Goal: Information Seeking & Learning: Learn about a topic

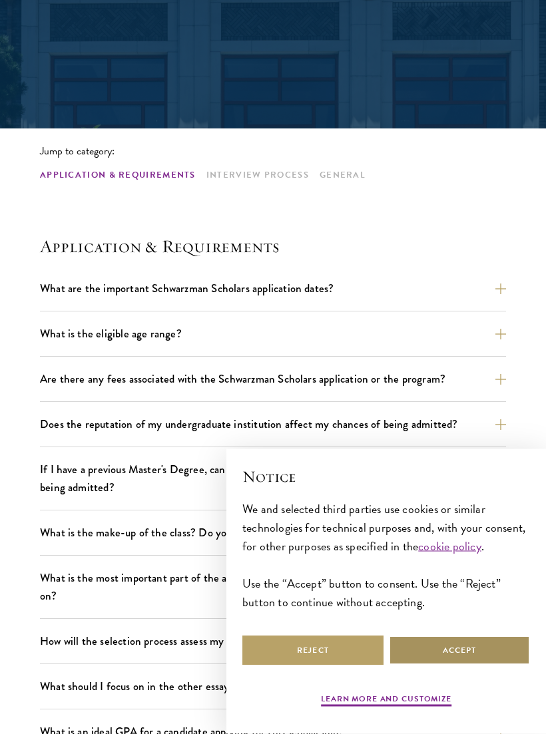
click at [437, 661] on button "Accept" at bounding box center [459, 650] width 141 height 30
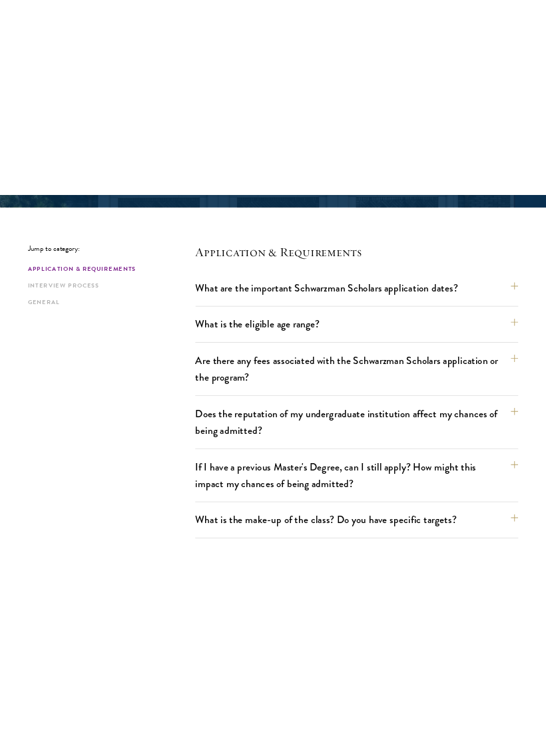
scroll to position [234, 0]
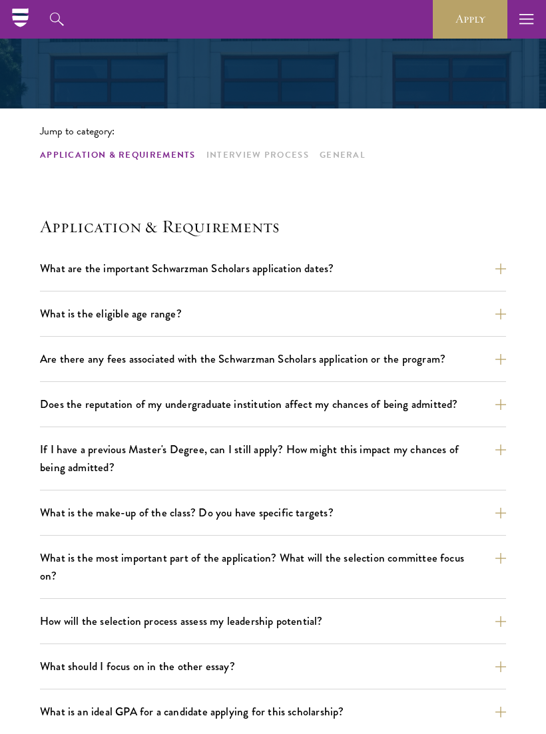
click at [520, 16] on icon "button" at bounding box center [526, 19] width 15 height 39
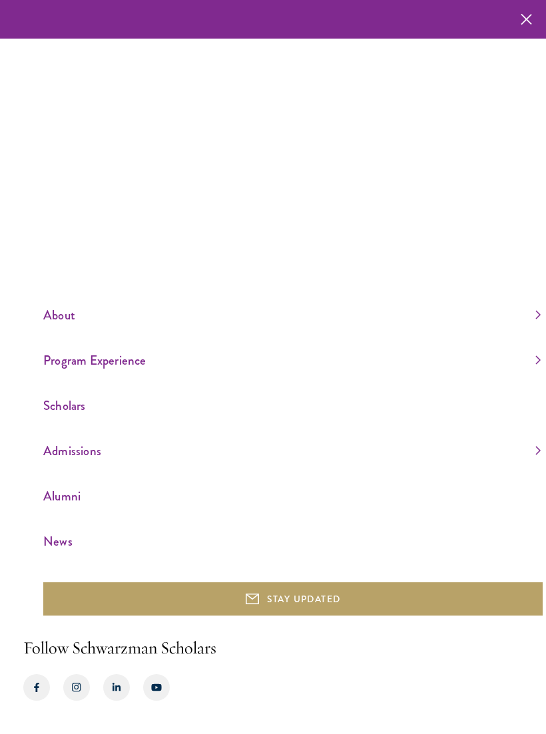
click at [48, 416] on link "Scholars" at bounding box center [291, 406] width 497 height 22
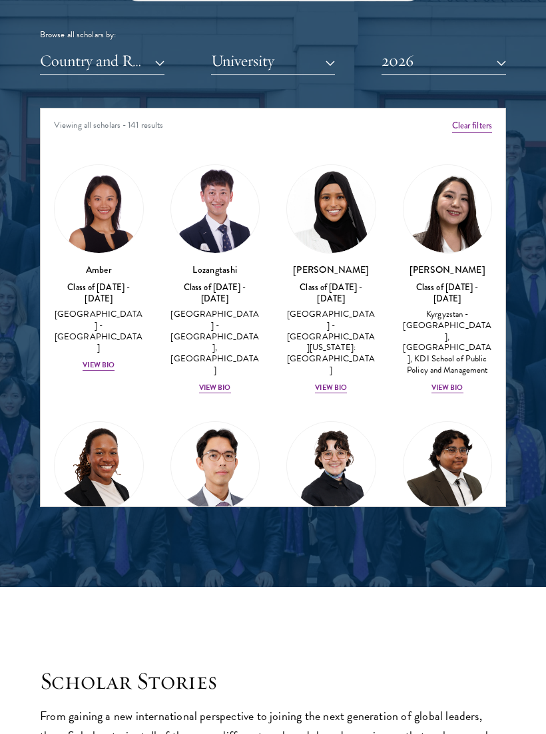
scroll to position [1603, 0]
click at [330, 383] on div "View Bio" at bounding box center [331, 388] width 32 height 11
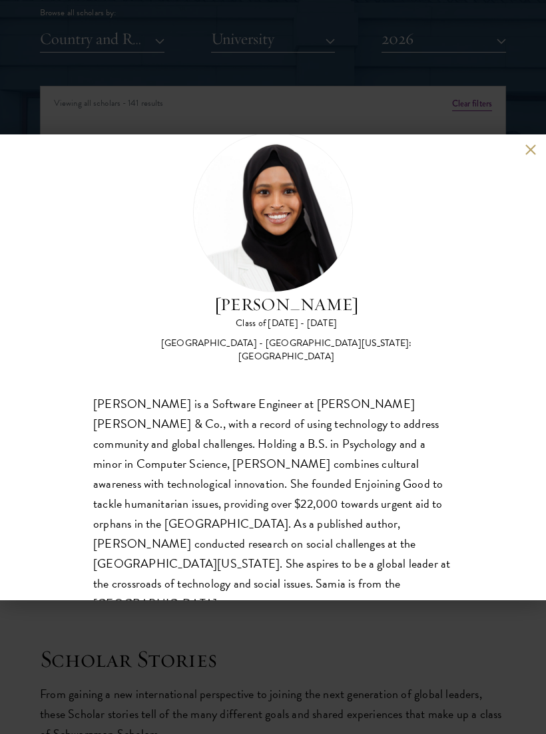
scroll to position [41, 0]
click at [522, 163] on div "[PERSON_NAME] Class of [DATE] - [DATE] [GEOGRAPHIC_DATA] - [GEOGRAPHIC_DATA][US…" at bounding box center [273, 367] width 546 height 466
click at [526, 150] on button at bounding box center [529, 149] width 11 height 11
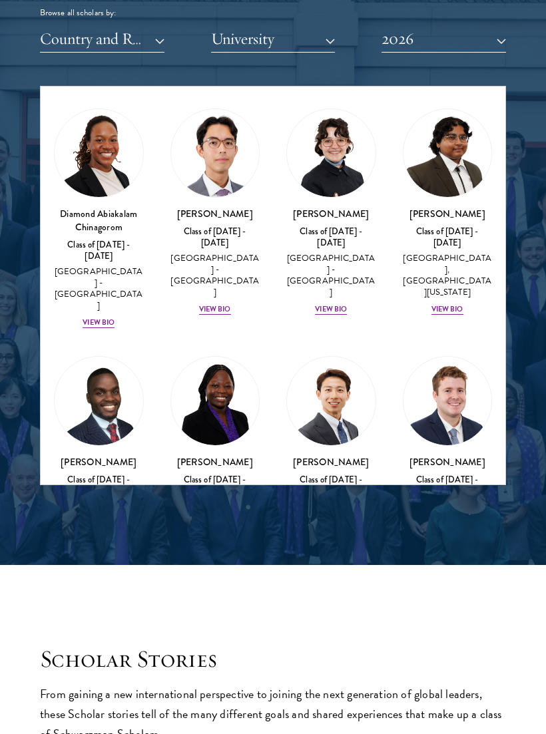
scroll to position [305, 0]
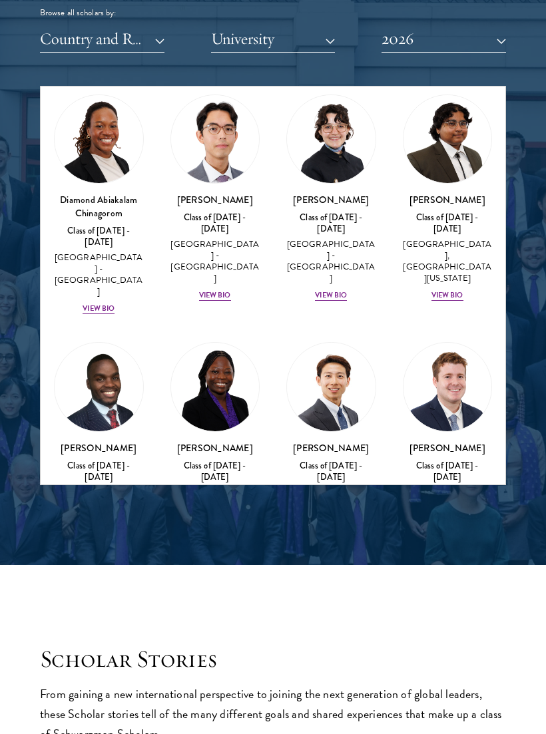
click at [92, 272] on div "Diamond Abiakalam [GEOGRAPHIC_DATA] Class of [DATE] - [DATE] [GEOGRAPHIC_DATA] …" at bounding box center [99, 205] width 116 height 248
click at [89, 303] on div "View Bio" at bounding box center [98, 308] width 32 height 11
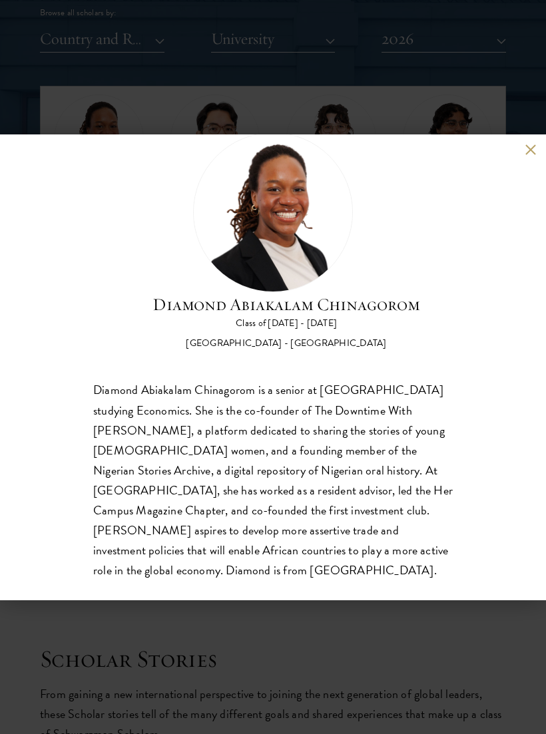
scroll to position [41, 0]
click at [531, 148] on button at bounding box center [529, 149] width 11 height 11
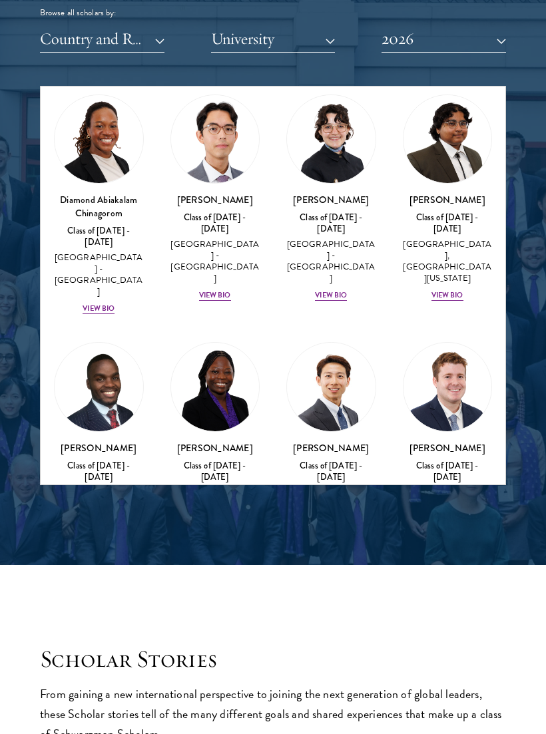
click at [456, 290] on div "View Bio" at bounding box center [447, 295] width 32 height 11
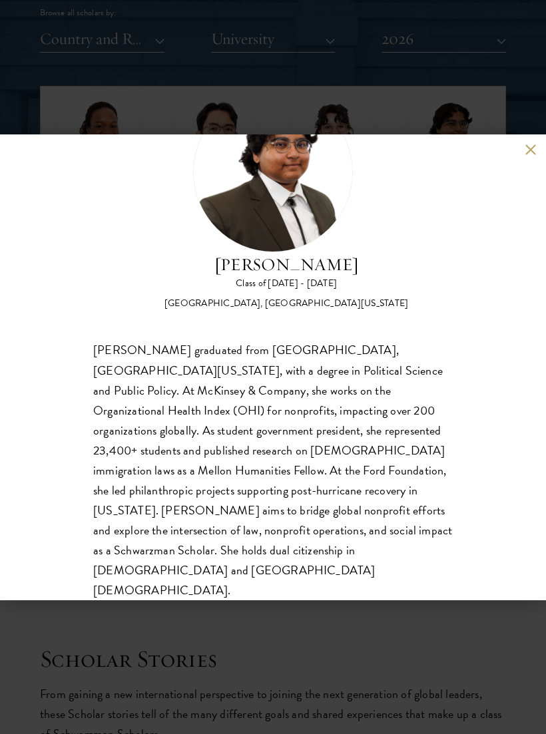
scroll to position [81, 0]
click at [529, 154] on button at bounding box center [529, 149] width 11 height 11
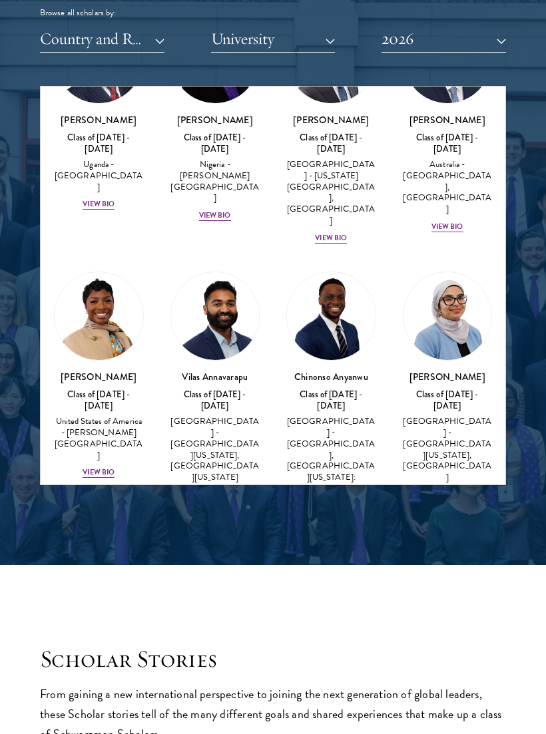
scroll to position [642, 0]
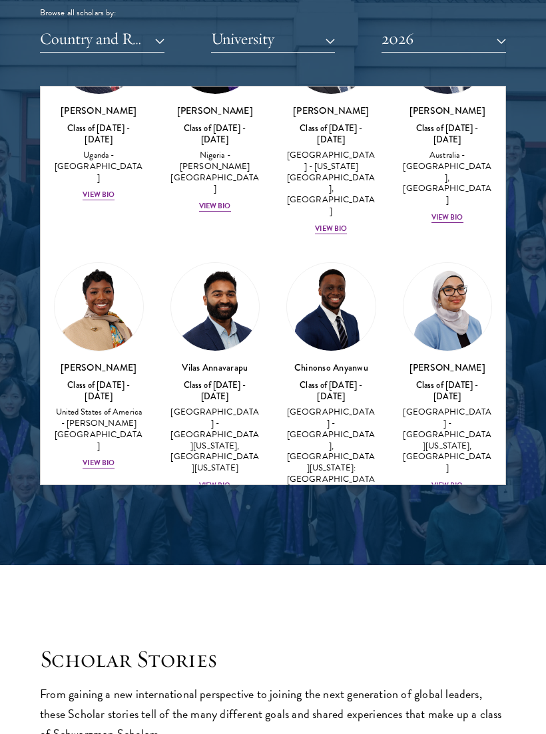
click at [92, 361] on div "[PERSON_NAME] Class of [DATE] - [DATE] [GEOGRAPHIC_DATA] - [PERSON_NAME][GEOGRA…" at bounding box center [99, 415] width 90 height 109
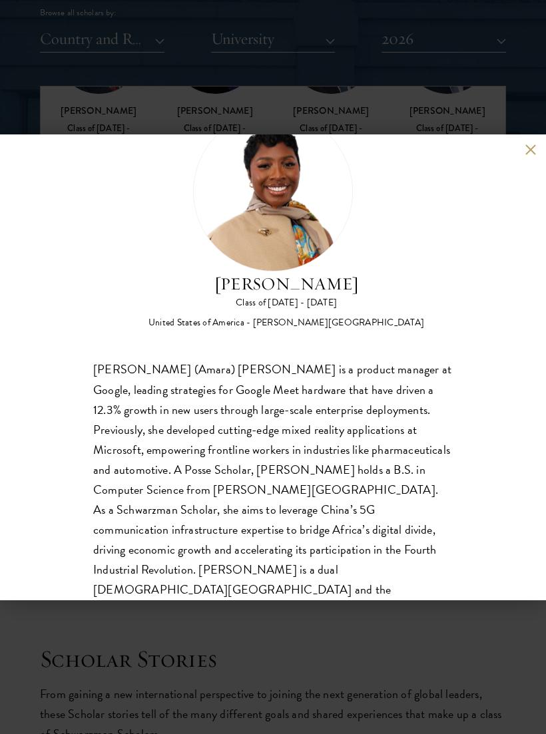
scroll to position [61, 0]
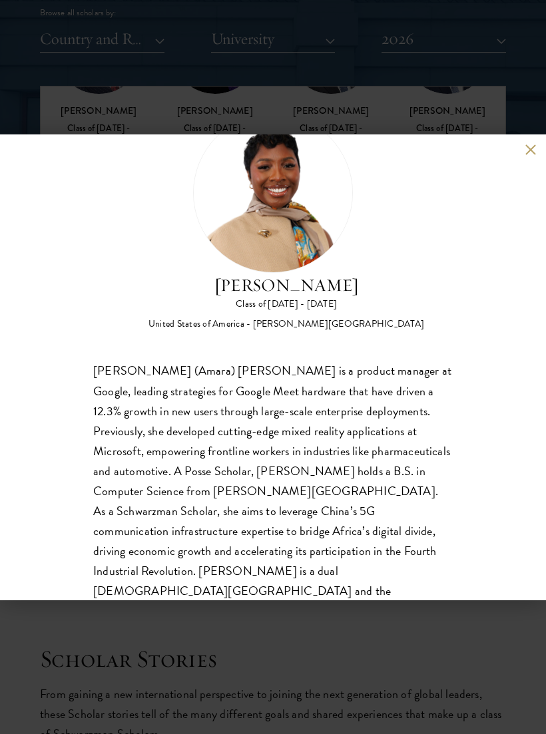
click at [529, 148] on button at bounding box center [529, 149] width 11 height 11
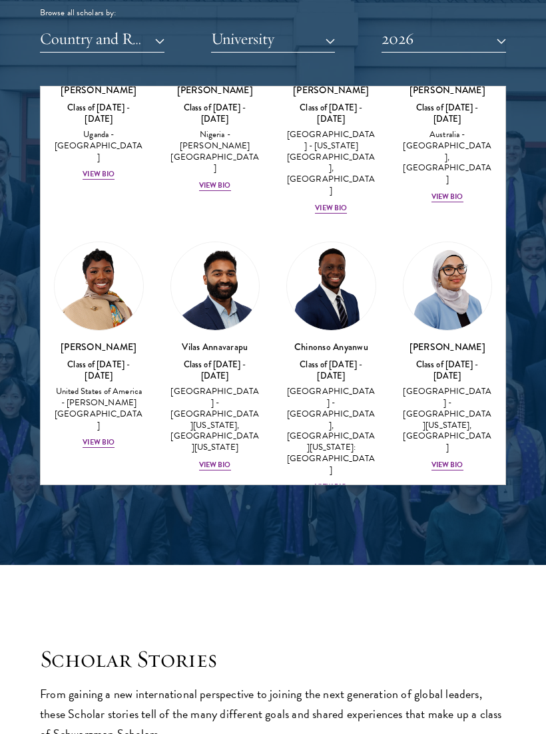
scroll to position [665, 0]
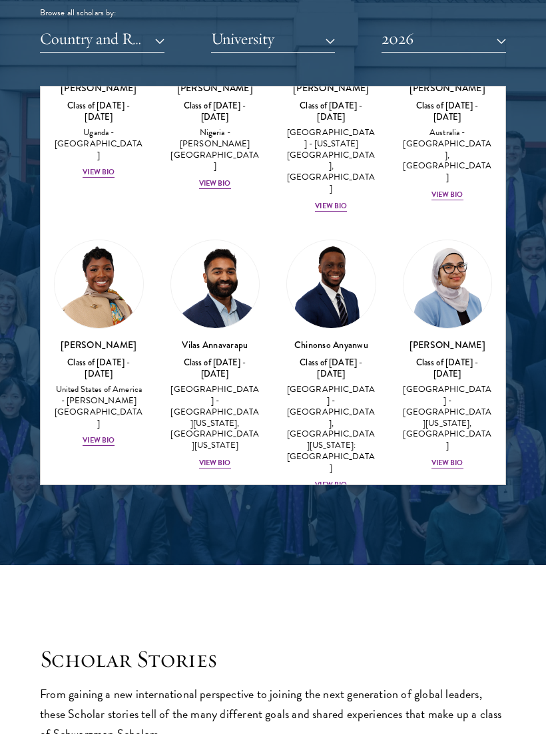
click at [216, 341] on div "[PERSON_NAME] Class of [DATE] - [DATE] [GEOGRAPHIC_DATA] - [GEOGRAPHIC_DATA][US…" at bounding box center [215, 404] width 90 height 132
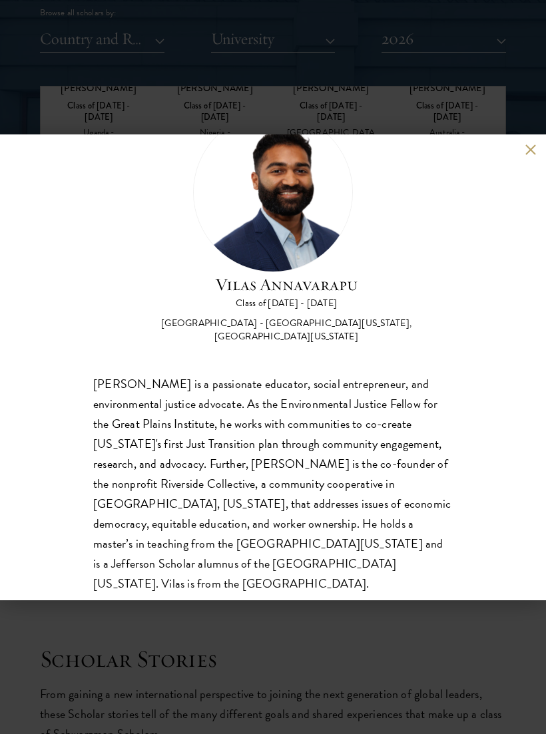
scroll to position [61, 0]
click at [528, 150] on button at bounding box center [529, 149] width 11 height 11
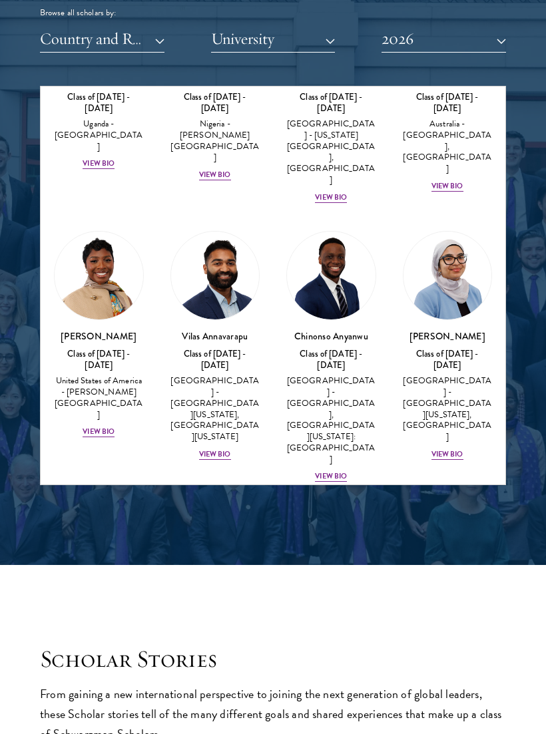
scroll to position [674, 0]
click at [338, 470] on div "View Bio" at bounding box center [331, 475] width 32 height 11
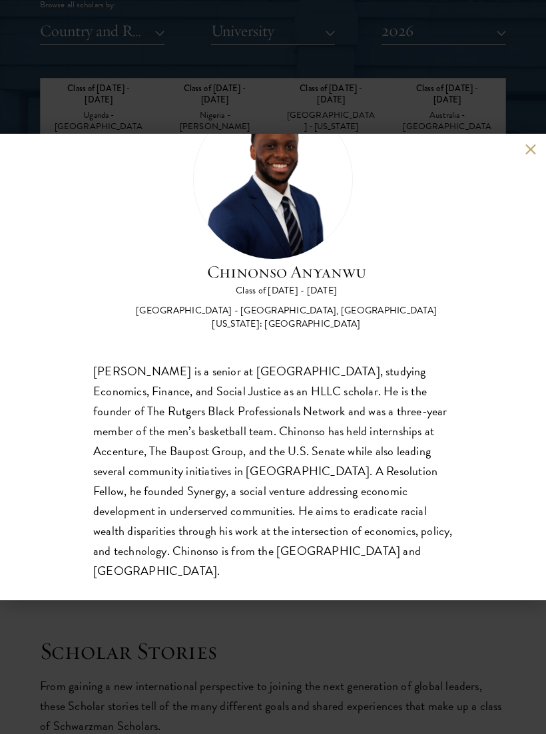
scroll to position [1637, 0]
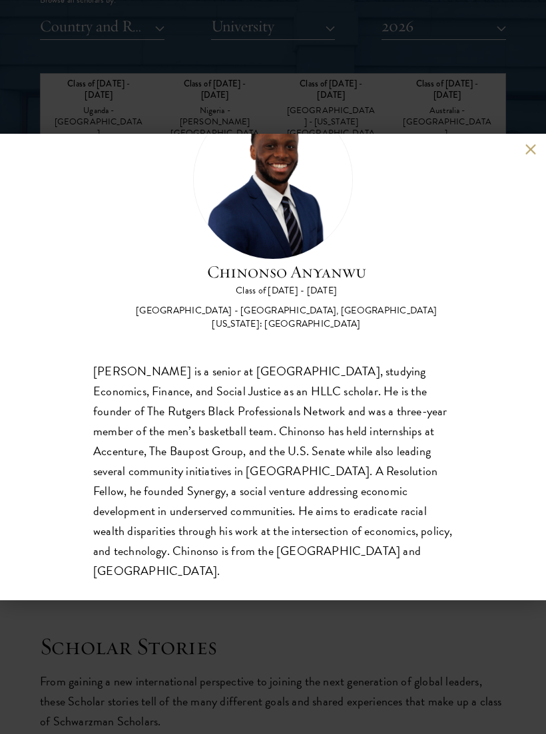
click at [533, 152] on div "[PERSON_NAME] Class of [DATE] - [DATE] [GEOGRAPHIC_DATA] - [GEOGRAPHIC_DATA], […" at bounding box center [273, 367] width 546 height 466
click at [534, 156] on button at bounding box center [529, 149] width 11 height 11
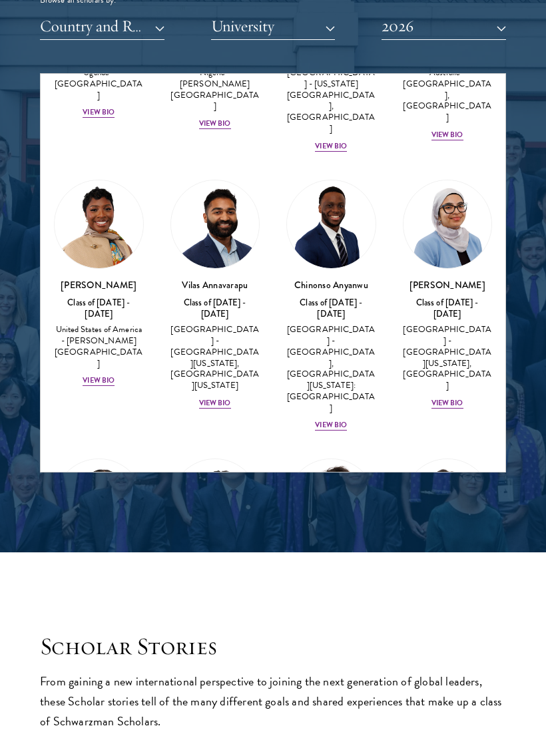
scroll to position [714, 0]
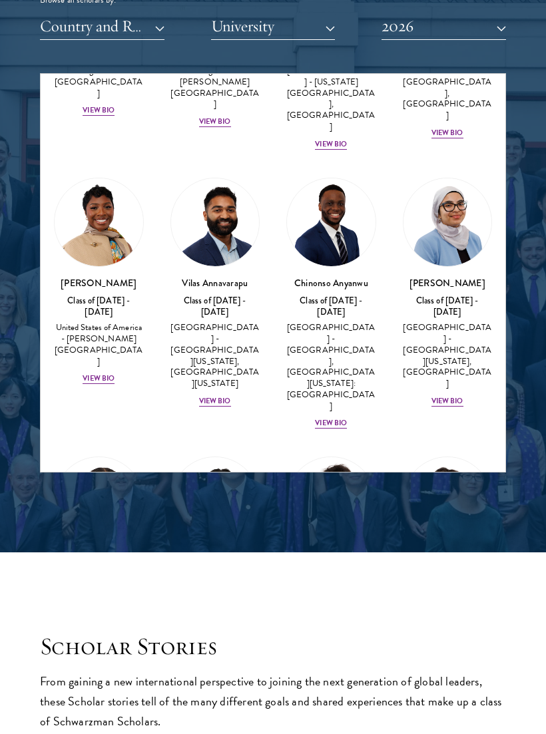
click at [452, 396] on div "View Bio" at bounding box center [447, 401] width 32 height 11
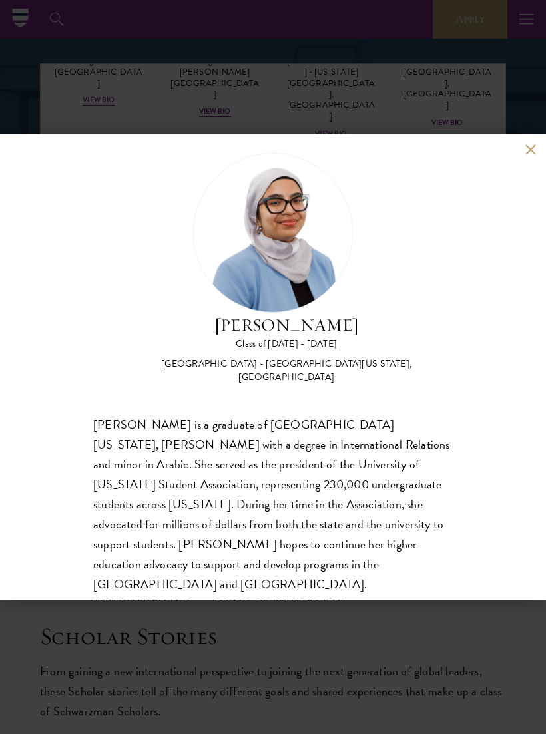
scroll to position [1646, 0]
click at [534, 156] on button at bounding box center [529, 149] width 11 height 11
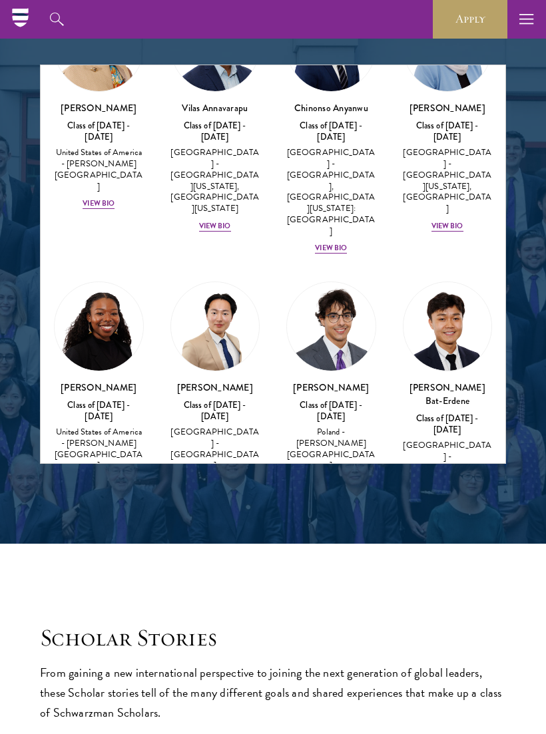
scroll to position [930, 0]
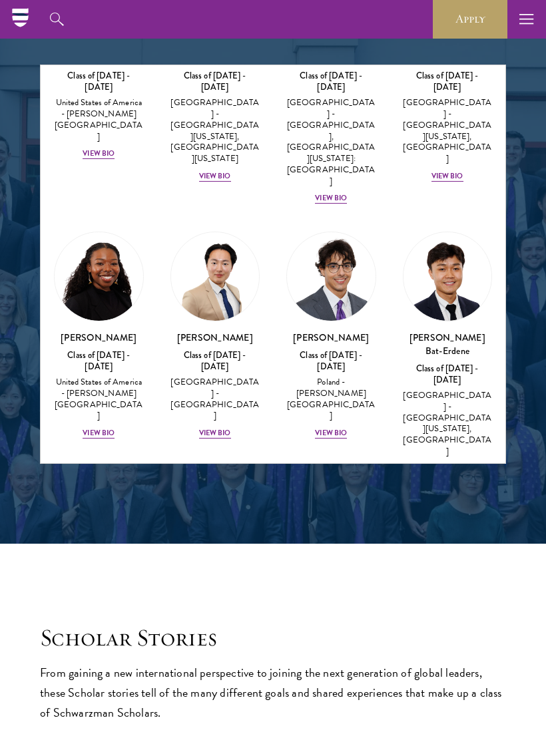
click at [88, 428] on div "View Bio" at bounding box center [98, 433] width 32 height 11
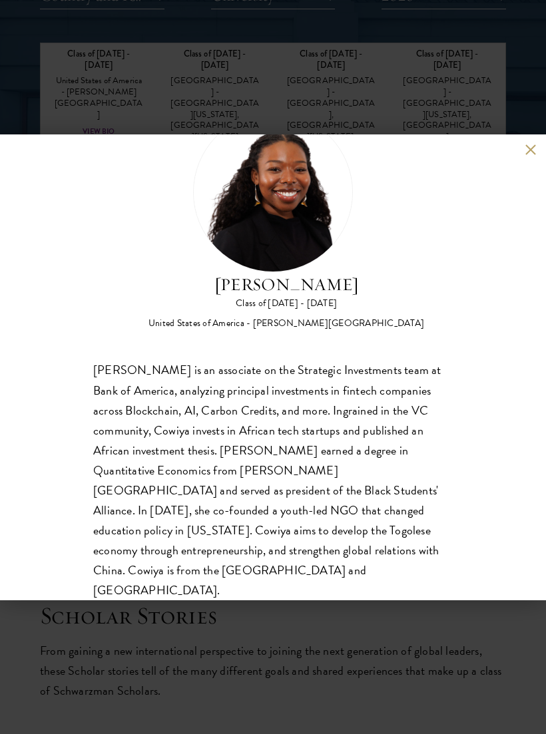
scroll to position [61, 0]
click at [524, 154] on button at bounding box center [529, 149] width 11 height 11
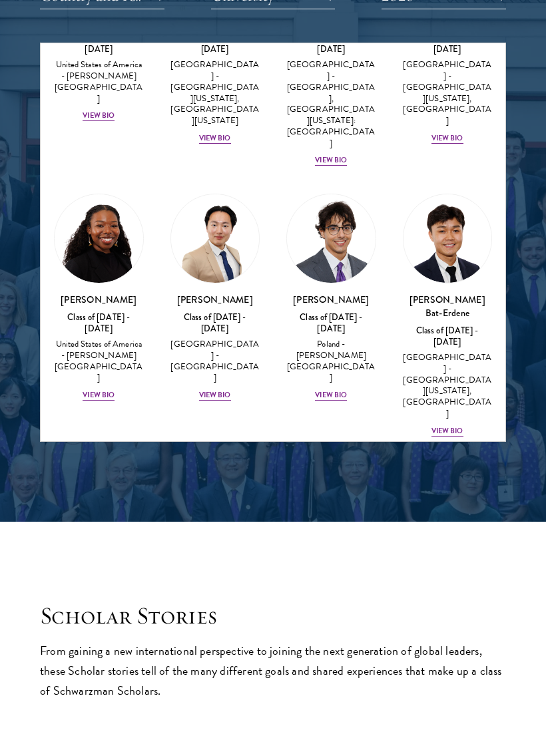
scroll to position [947, 0]
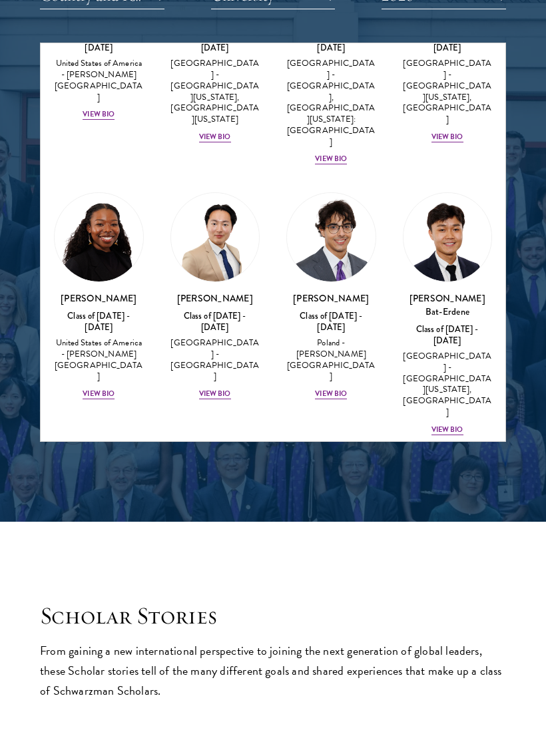
click at [460, 424] on div "View Bio" at bounding box center [447, 429] width 32 height 11
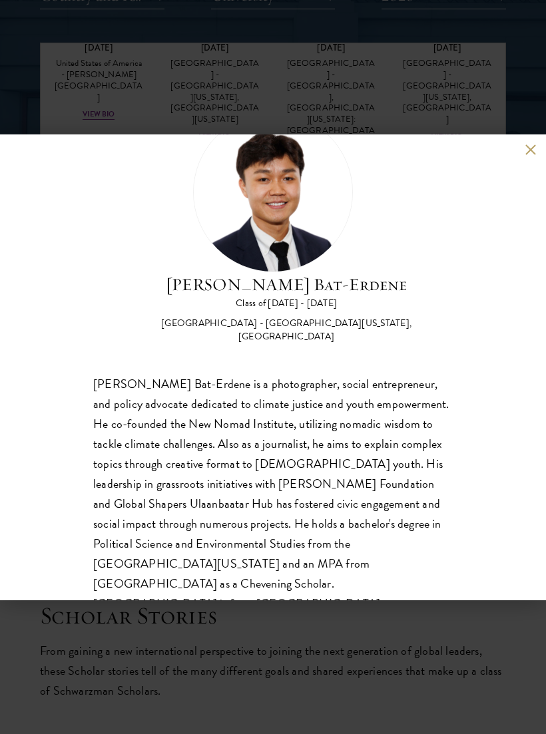
scroll to position [61, 0]
click at [538, 163] on div "[PERSON_NAME] Bat-Erdene Class of [DATE] - [DATE] [GEOGRAPHIC_DATA] - [GEOGRAPH…" at bounding box center [273, 367] width 546 height 466
click at [534, 146] on button at bounding box center [529, 149] width 11 height 11
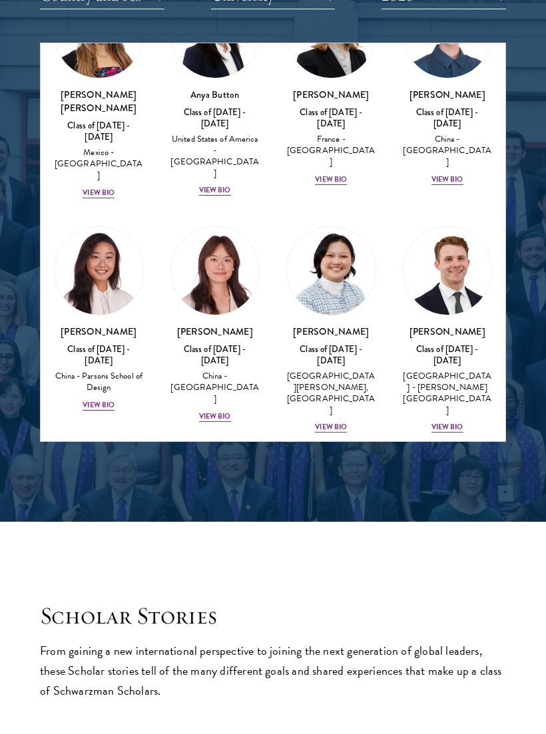
scroll to position [1474, 0]
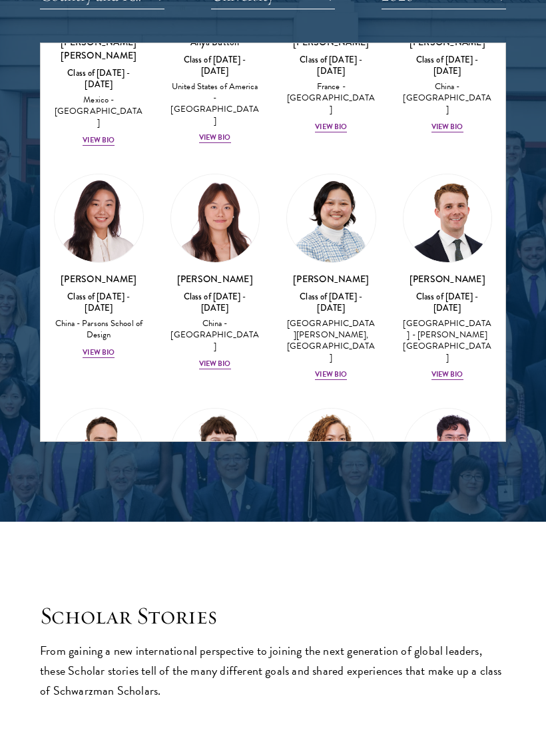
click at [239, 408] on img at bounding box center [215, 452] width 88 height 88
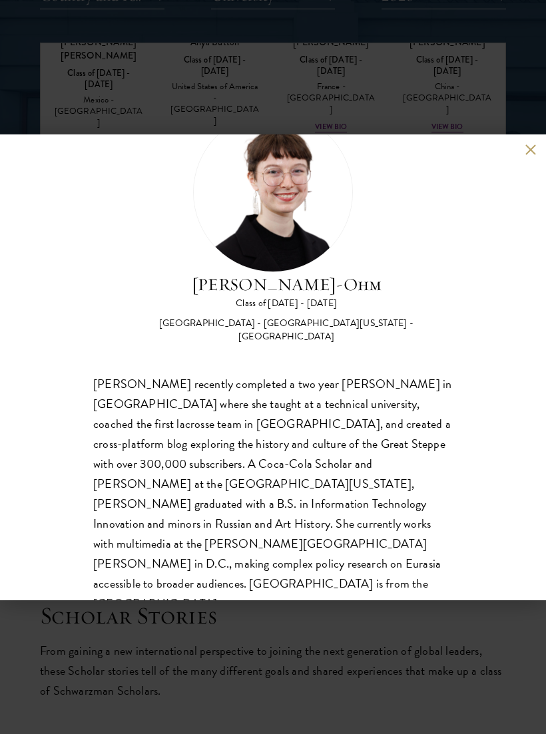
scroll to position [61, 0]
click at [535, 154] on button at bounding box center [529, 149] width 11 height 11
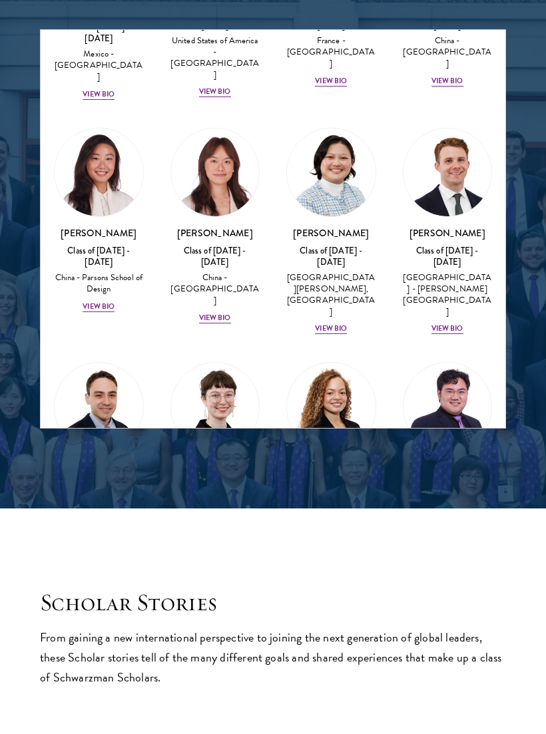
scroll to position [1507, 0]
click at [462, 460] on h3 "Boran Cui" at bounding box center [448, 466] width 90 height 13
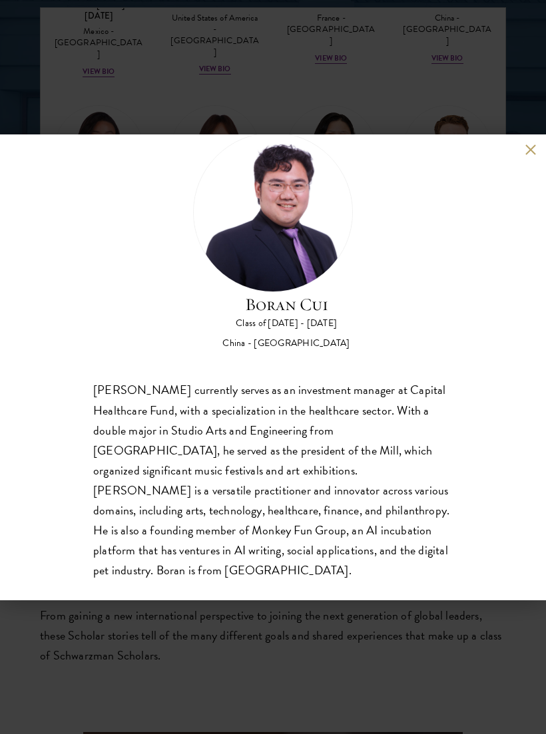
scroll to position [41, 0]
click at [523, 164] on div "[PERSON_NAME] Class of [DATE] - [DATE] [GEOGRAPHIC_DATA] - [GEOGRAPHIC_DATA] [P…" at bounding box center [273, 367] width 546 height 466
click at [533, 149] on button at bounding box center [529, 149] width 11 height 11
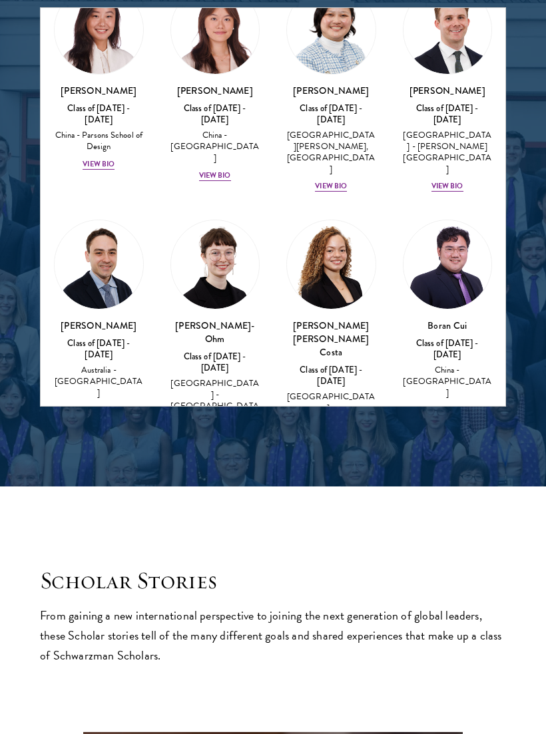
scroll to position [1628, 0]
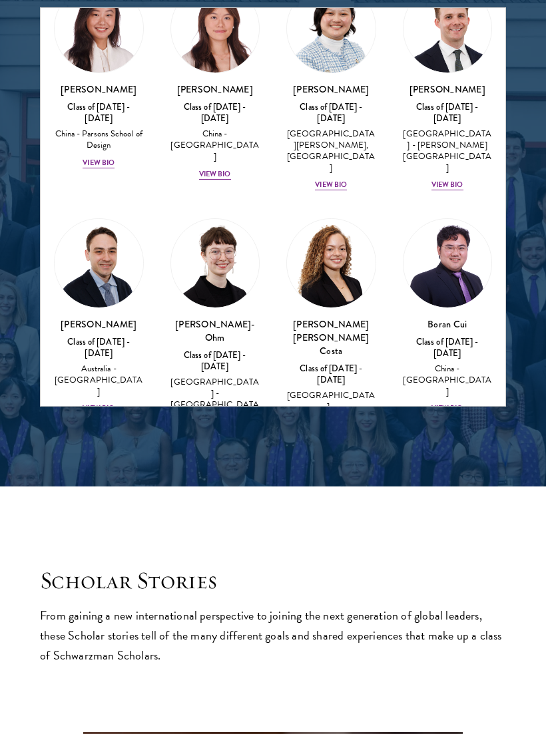
click at [84, 490] on img at bounding box center [99, 534] width 88 height 88
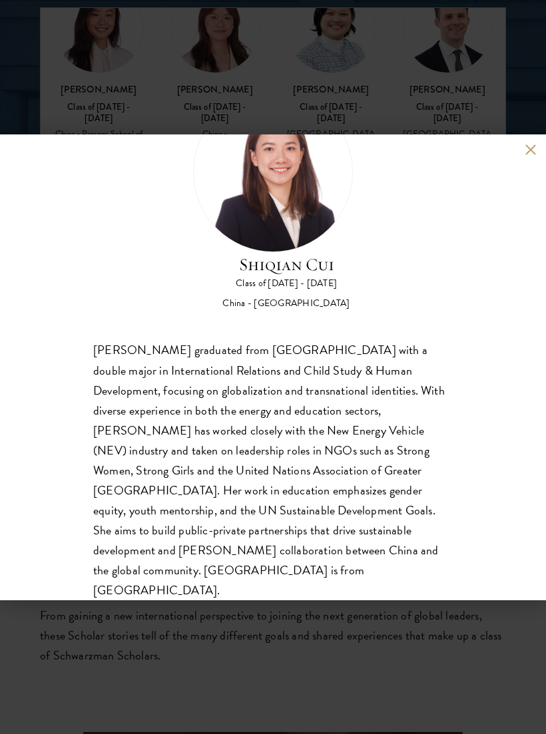
scroll to position [81, 0]
click at [533, 145] on button at bounding box center [529, 149] width 11 height 11
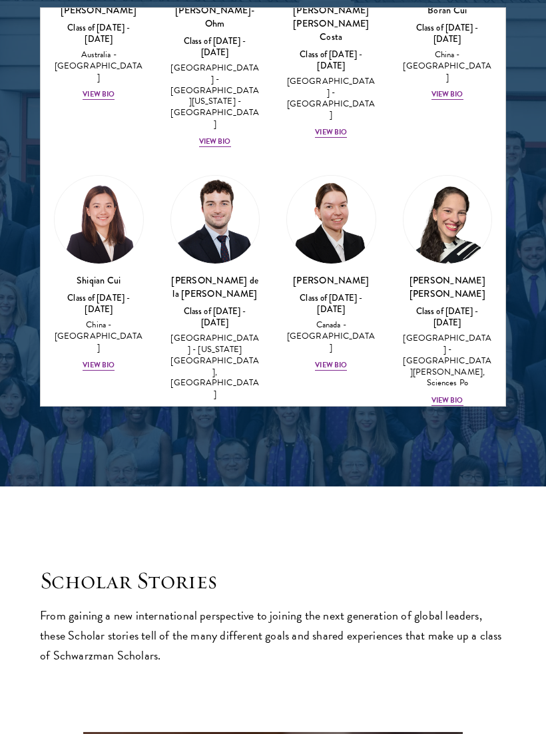
scroll to position [1944, 0]
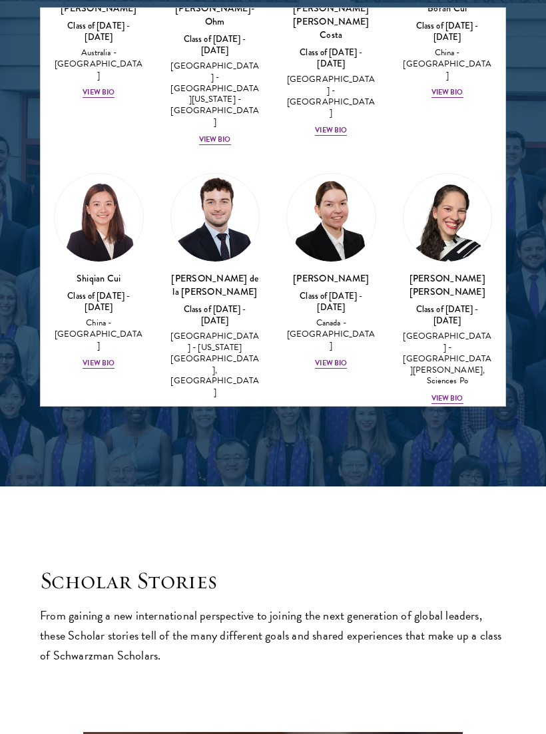
click at [74, 542] on h3 "DaNae Estabine" at bounding box center [99, 548] width 90 height 13
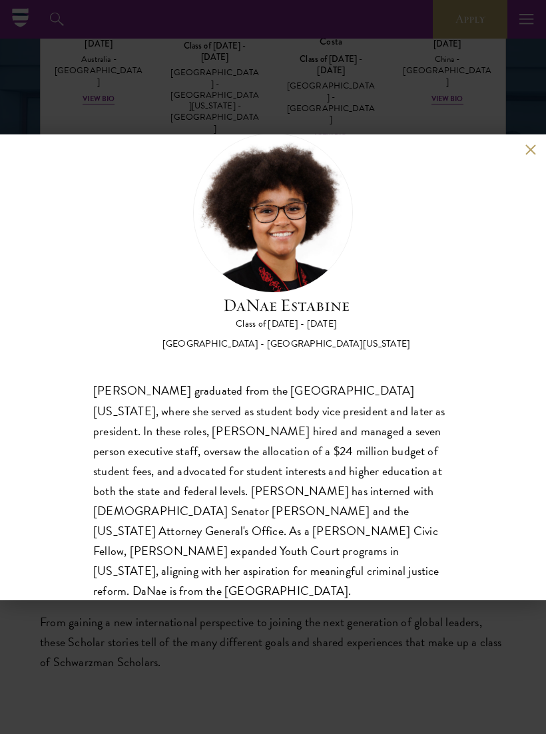
scroll to position [1694, 0]
click at [538, 159] on div "[PERSON_NAME] Class of [DATE] - [DATE] [GEOGRAPHIC_DATA] - [GEOGRAPHIC_DATA][US…" at bounding box center [273, 367] width 546 height 466
click at [538, 157] on div "[PERSON_NAME] Class of [DATE] - [DATE] [GEOGRAPHIC_DATA] - [GEOGRAPHIC_DATA][US…" at bounding box center [273, 367] width 546 height 466
click at [532, 156] on button at bounding box center [529, 149] width 11 height 11
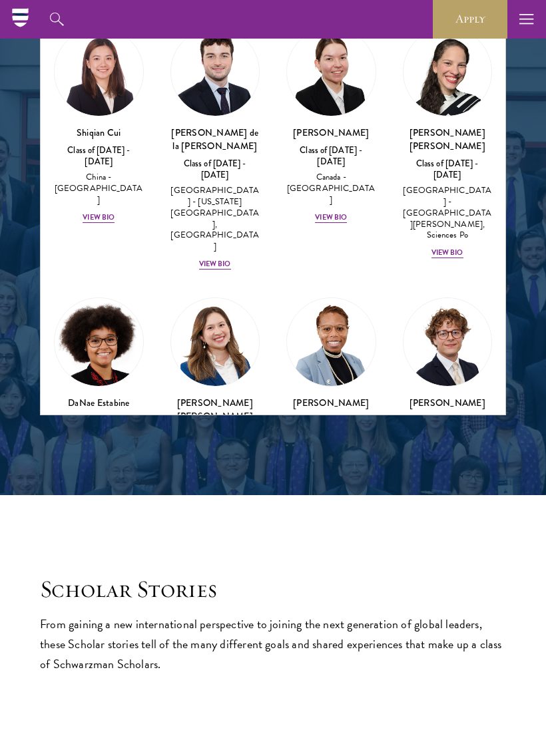
scroll to position [2099, 0]
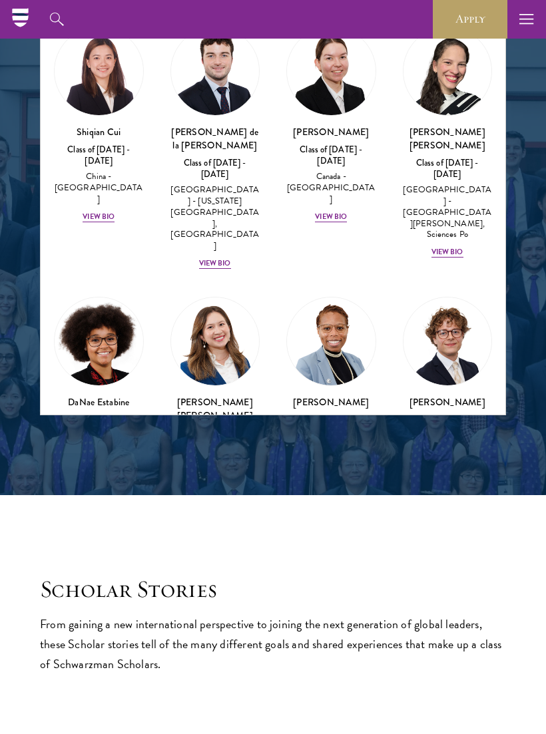
click at [228, 546] on img at bounding box center [215, 590] width 88 height 88
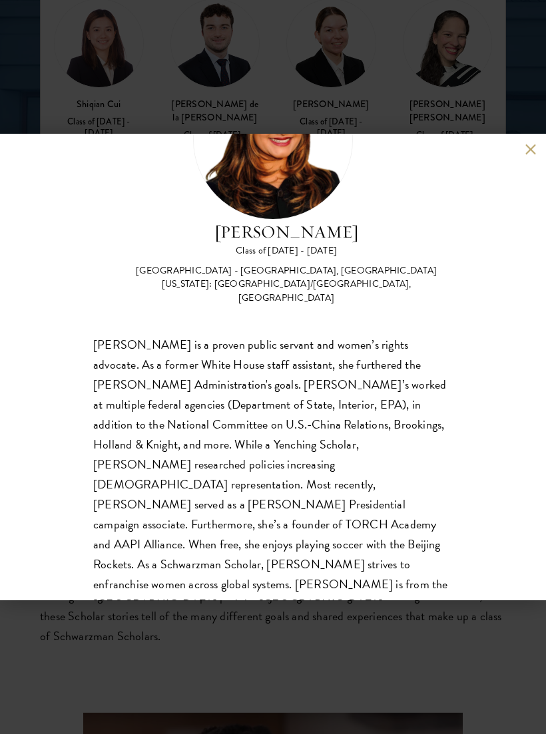
scroll to position [1723, 0]
click at [524, 156] on button at bounding box center [529, 149] width 11 height 11
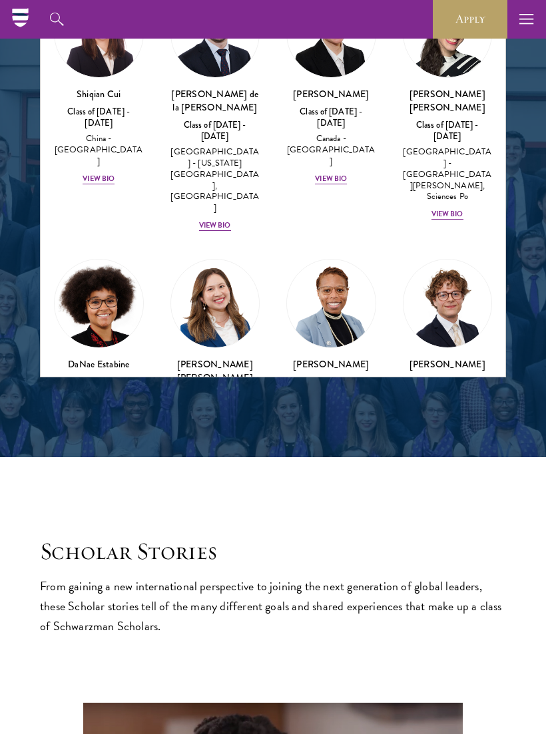
scroll to position [1732, 0]
